Goal: Information Seeking & Learning: Learn about a topic

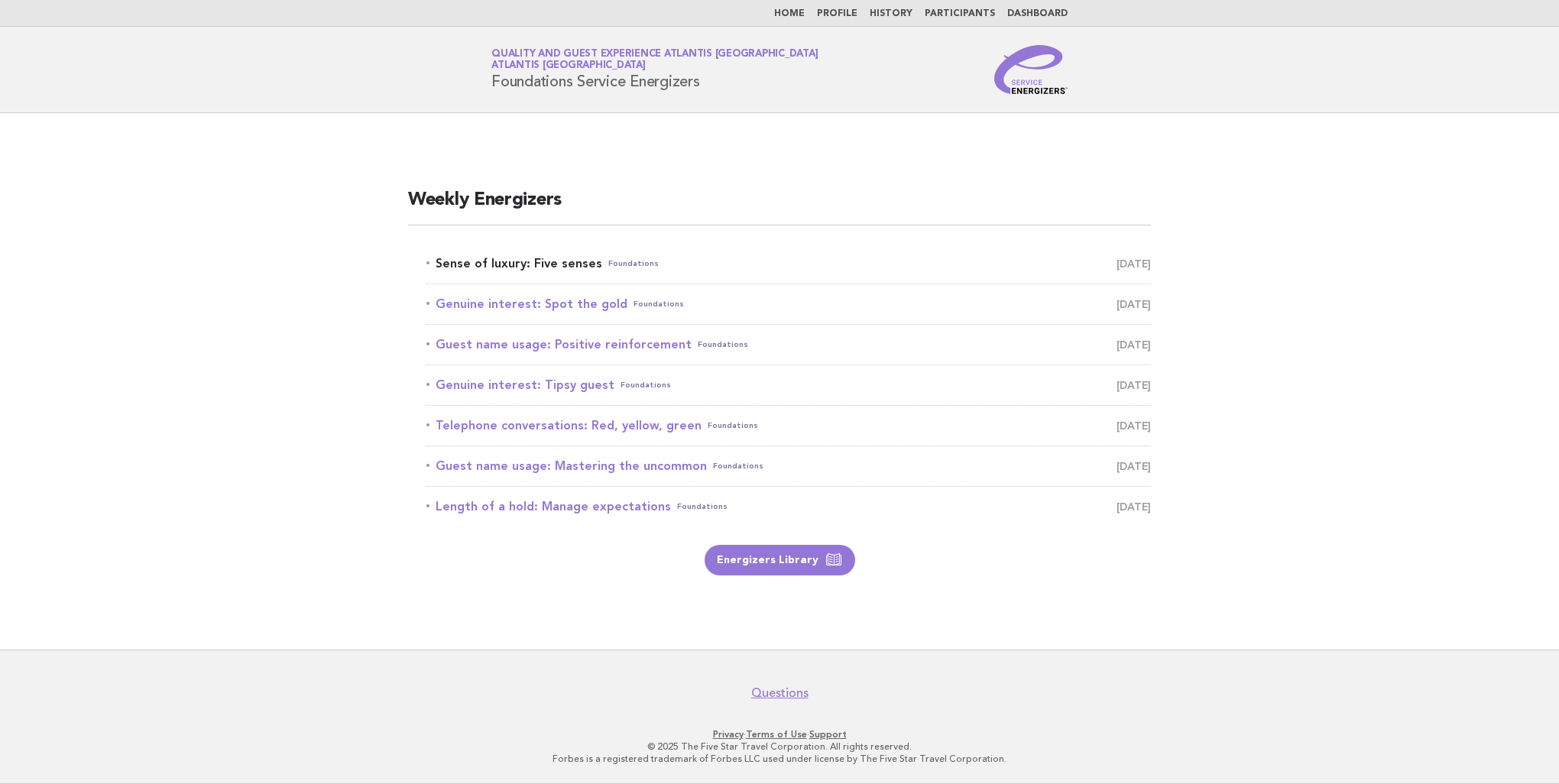
click at [552, 258] on link "Sense of luxury: Five senses Foundations [DATE]" at bounding box center [788, 263] width 725 height 22
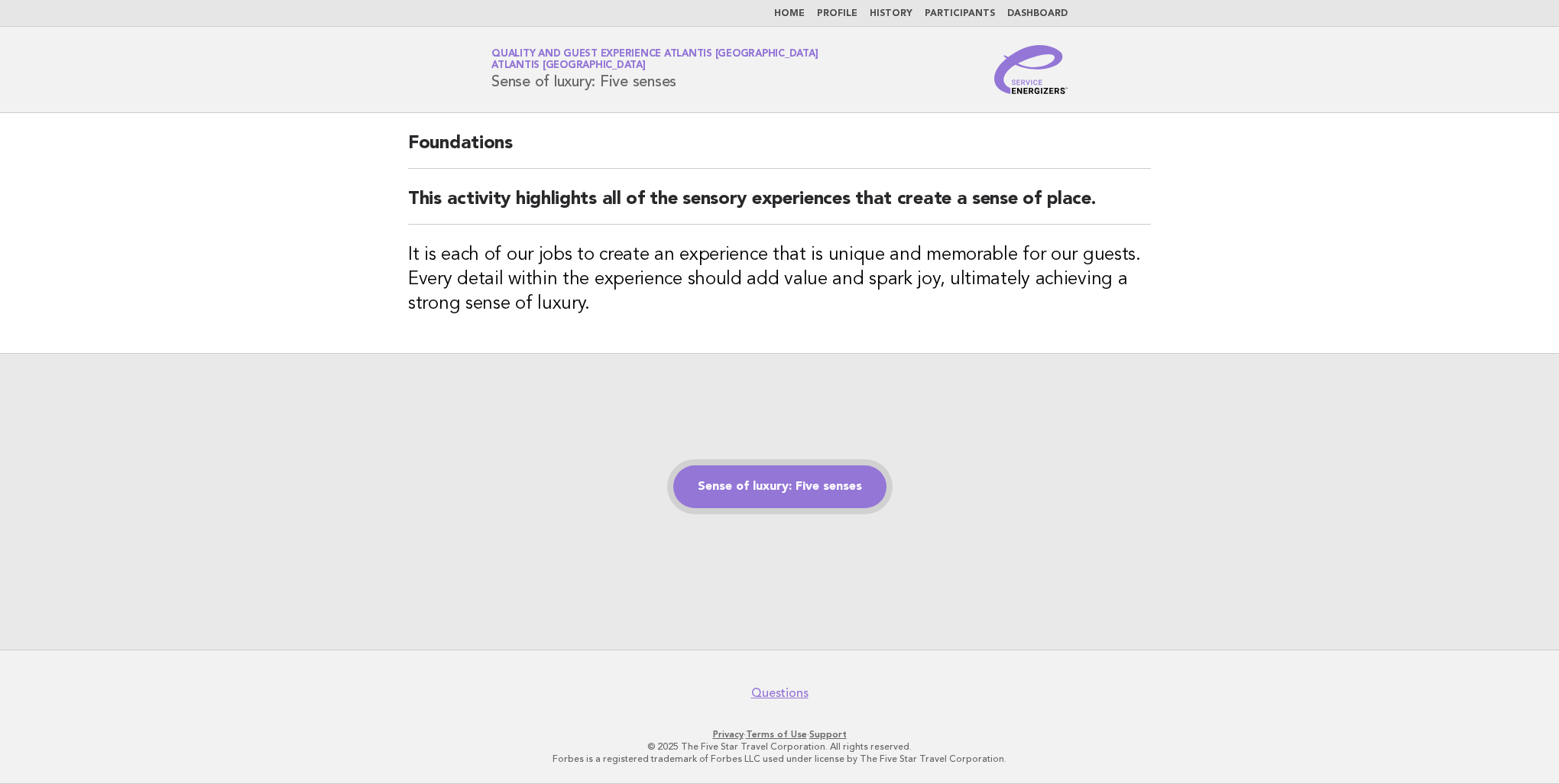
click at [809, 487] on link "Sense of luxury: Five senses" at bounding box center [780, 486] width 213 height 43
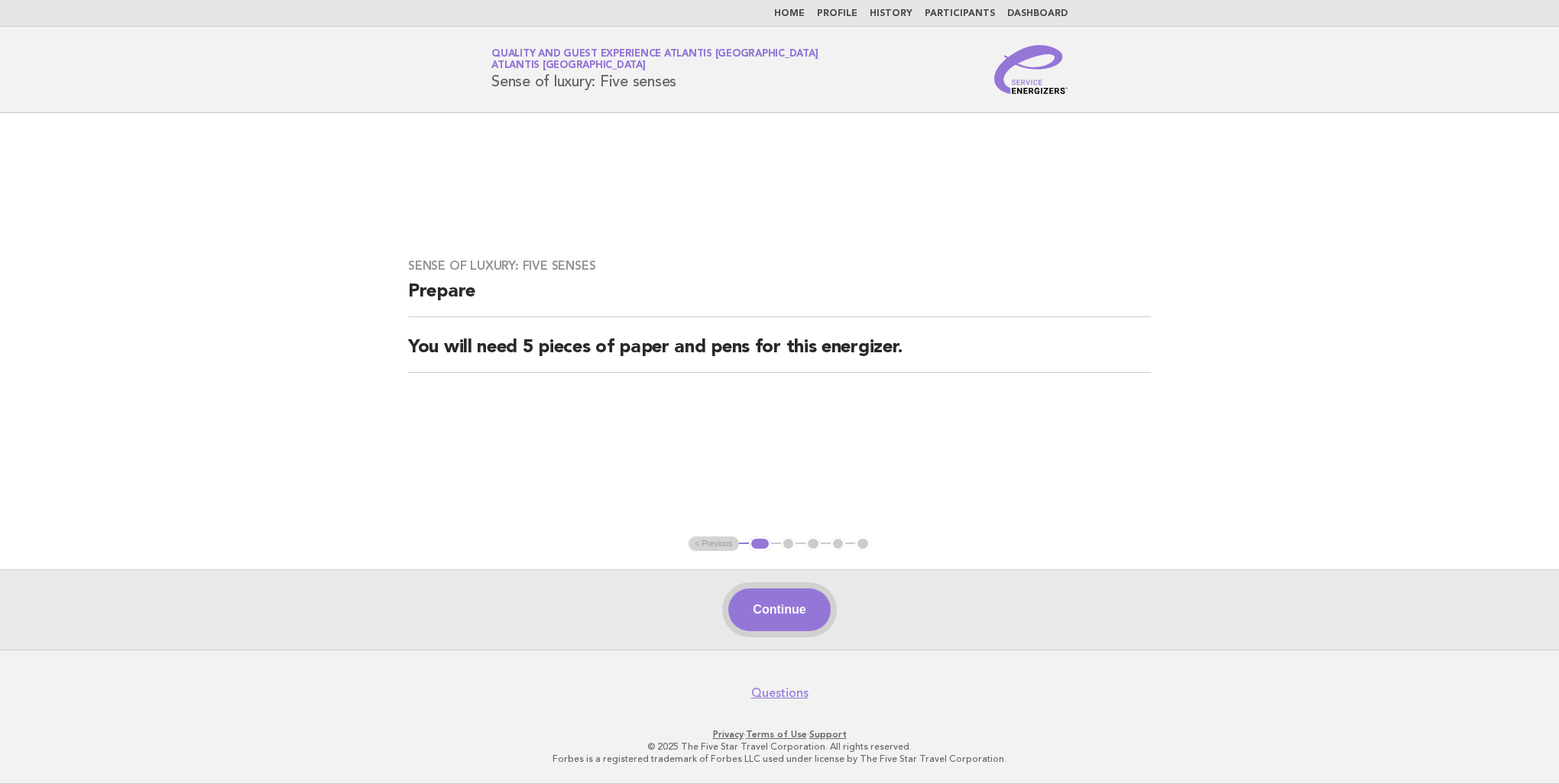
click at [821, 614] on button "Continue" at bounding box center [780, 609] width 101 height 43
